Goal: Use online tool/utility

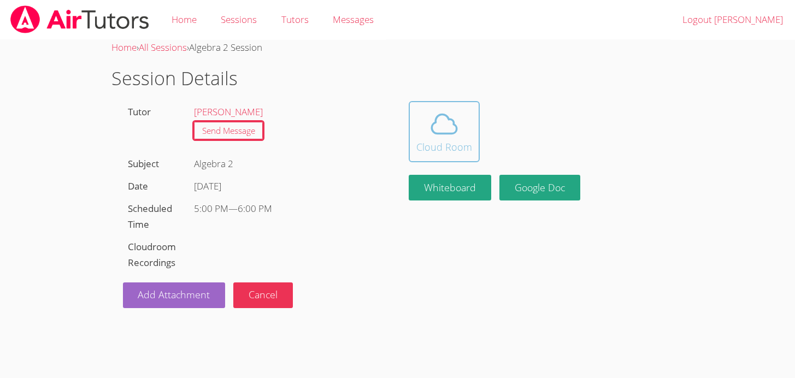
click at [439, 133] on icon at bounding box center [444, 123] width 25 height 19
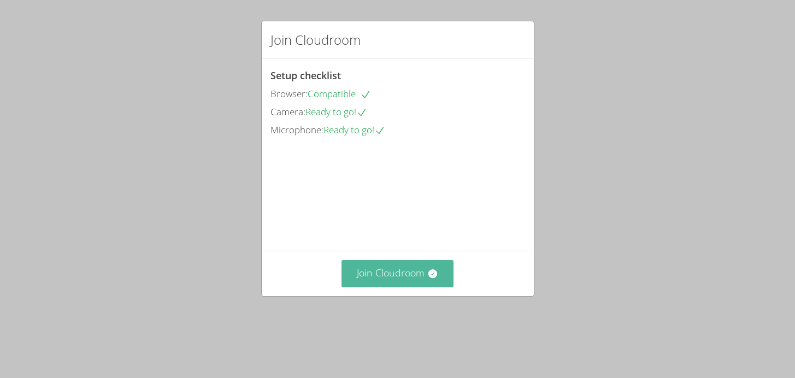
click at [412, 287] on button "Join Cloudroom" at bounding box center [397, 273] width 112 height 27
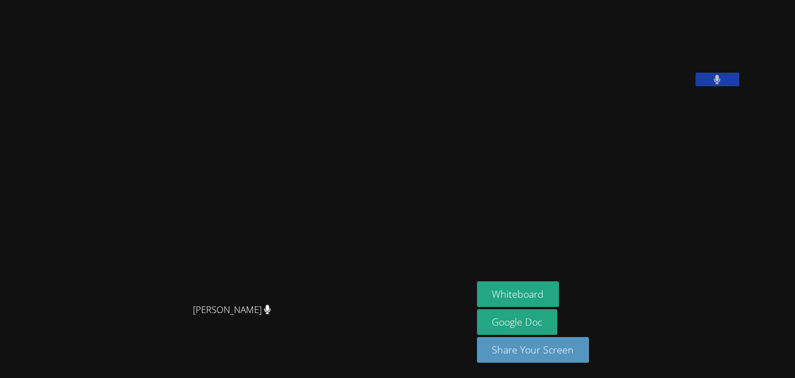
click at [562, 279] on aside "Samuel Apfel Whiteboard Google Doc Share Your Screen" at bounding box center [609, 189] width 273 height 378
click at [559, 284] on button "Whiteboard" at bounding box center [518, 294] width 82 height 26
click at [571, 346] on button "Share Your Screen" at bounding box center [533, 350] width 113 height 26
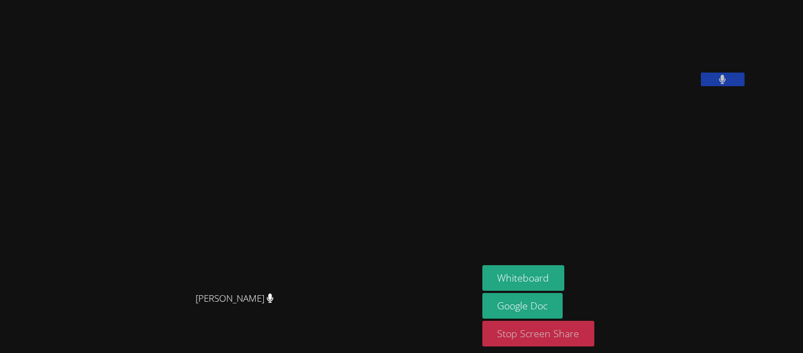
click at [595, 337] on button "Stop Screen Share" at bounding box center [538, 334] width 113 height 26
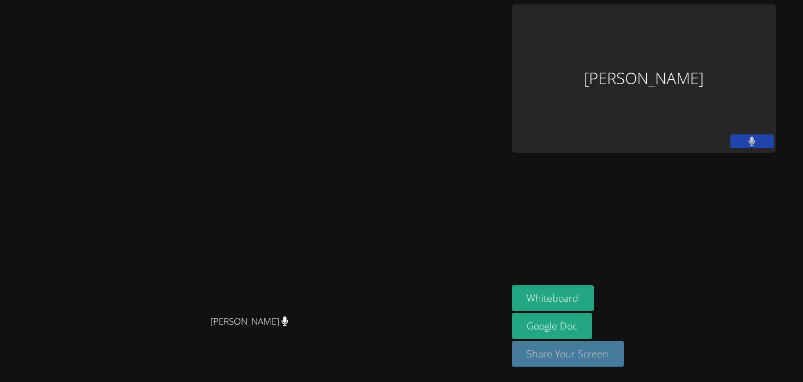
click at [624, 363] on button "Share Your Screen" at bounding box center [568, 354] width 113 height 26
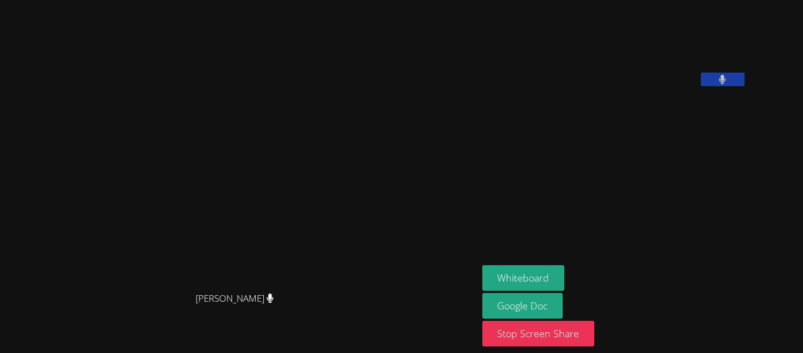
click at [745, 86] on button at bounding box center [723, 80] width 44 height 14
click at [728, 84] on icon at bounding box center [722, 79] width 11 height 9
